Goal: Task Accomplishment & Management: Manage account settings

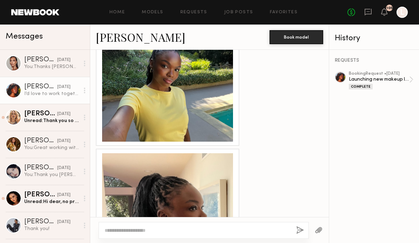
scroll to position [598, 0]
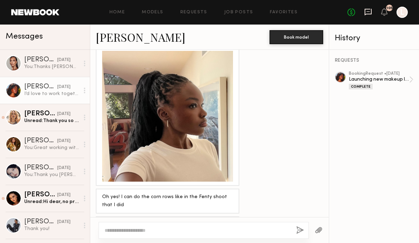
click at [371, 12] on icon at bounding box center [367, 12] width 7 height 7
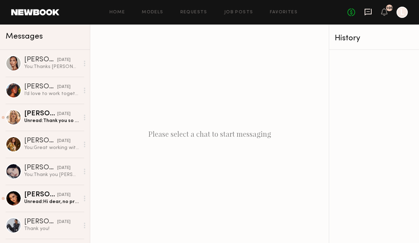
click at [368, 9] on icon at bounding box center [367, 12] width 7 height 7
click at [387, 14] on icon at bounding box center [384, 11] width 6 height 5
click at [386, 10] on icon at bounding box center [384, 11] width 6 height 5
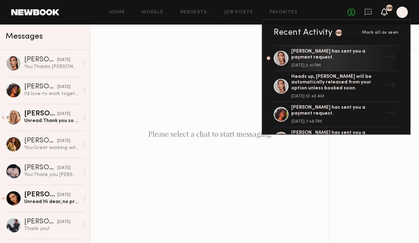
click at [217, 94] on div "Please select a chat to start messaging" at bounding box center [209, 134] width 238 height 218
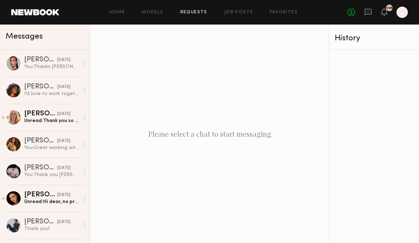
click at [196, 13] on link "Requests" at bounding box center [193, 12] width 27 height 5
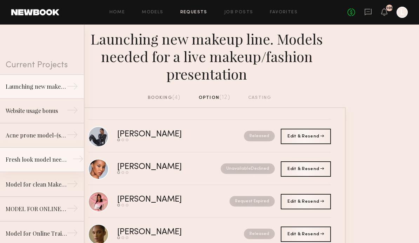
click at [61, 159] on div "Fresh look model needed for Clean Makeup/Skincare Brand. Usage: Online training…" at bounding box center [36, 159] width 61 height 8
